Goal: Task Accomplishment & Management: Complete application form

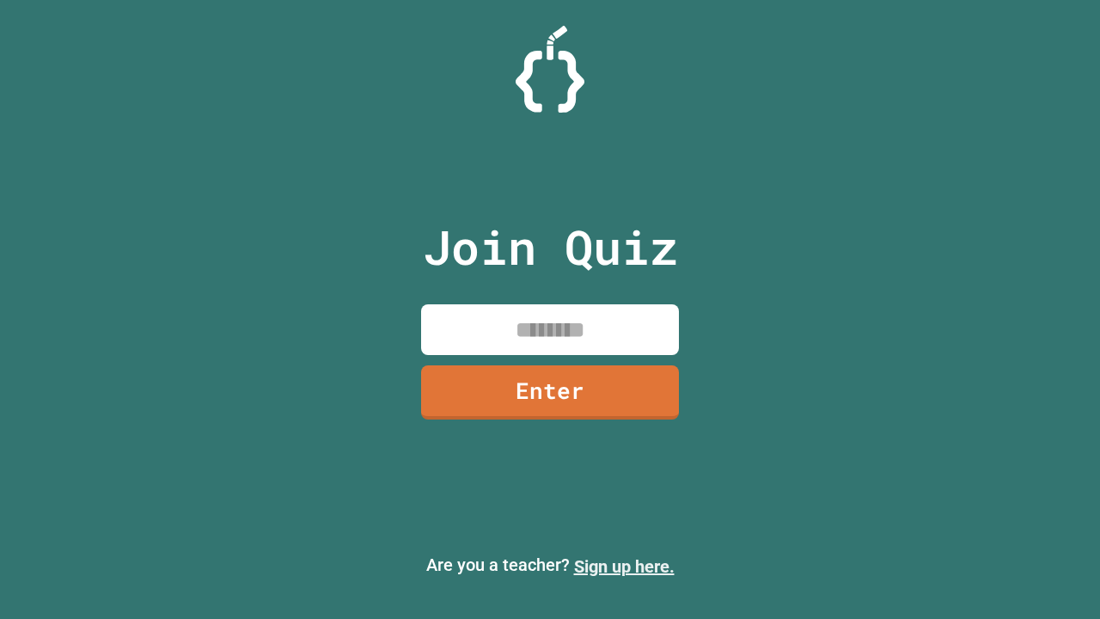
click at [624, 566] on link "Sign up here." at bounding box center [624, 566] width 101 height 21
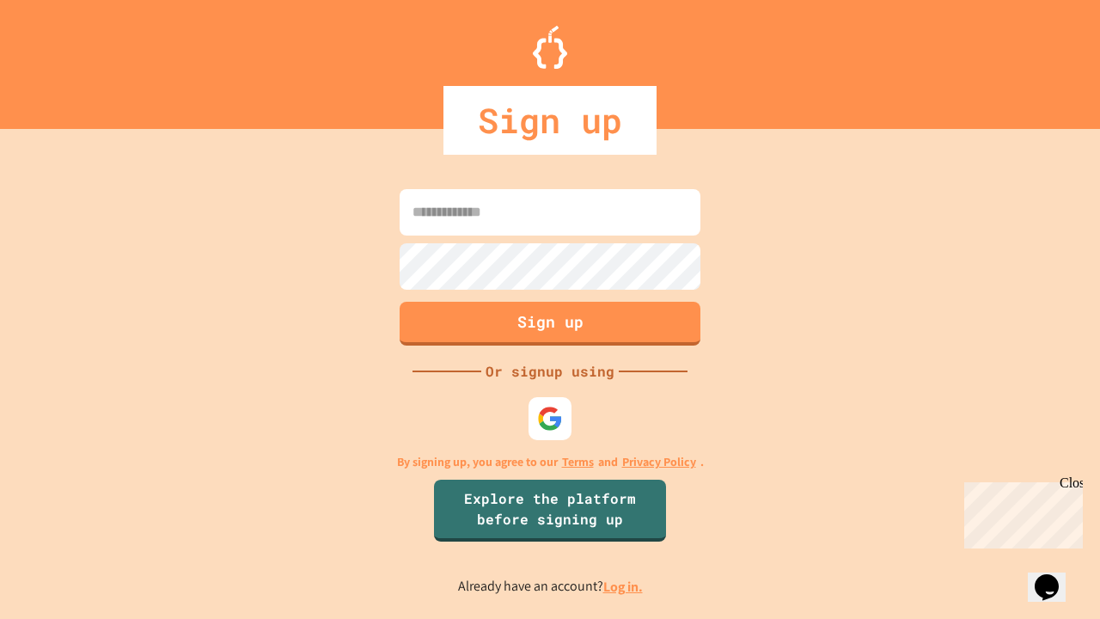
click at [624, 586] on link "Log in." at bounding box center [623, 586] width 40 height 18
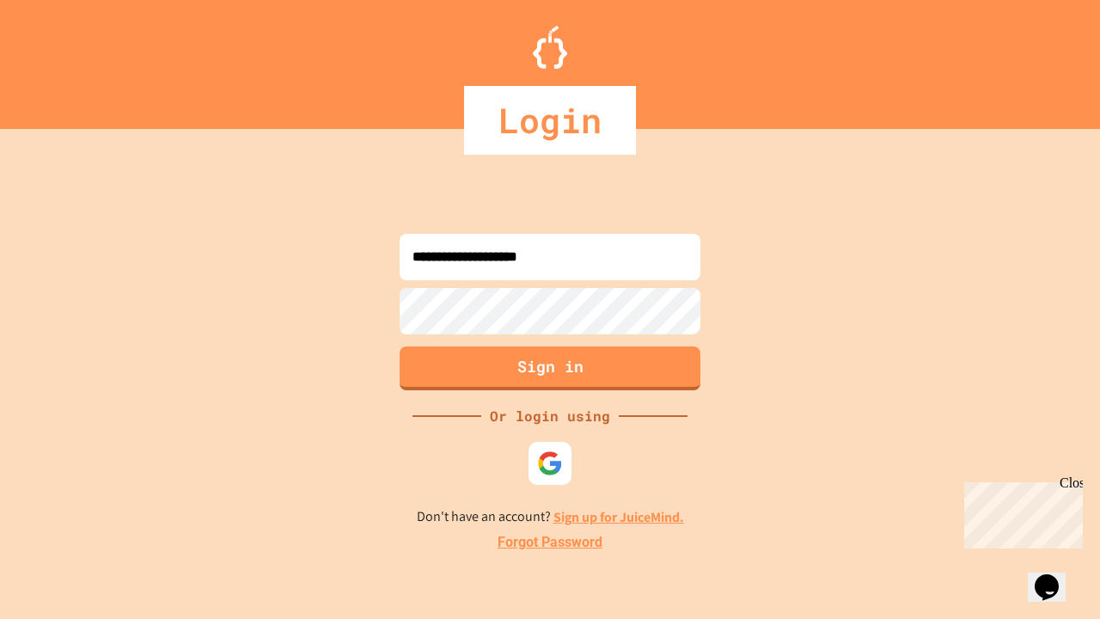
type input "**********"
